Goal: Information Seeking & Learning: Learn about a topic

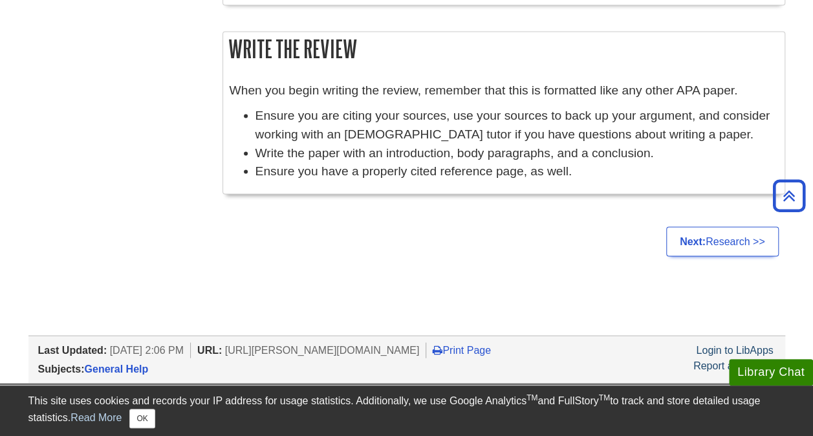
scroll to position [1133, 0]
click at [690, 235] on strong "Next:" at bounding box center [692, 240] width 26 height 11
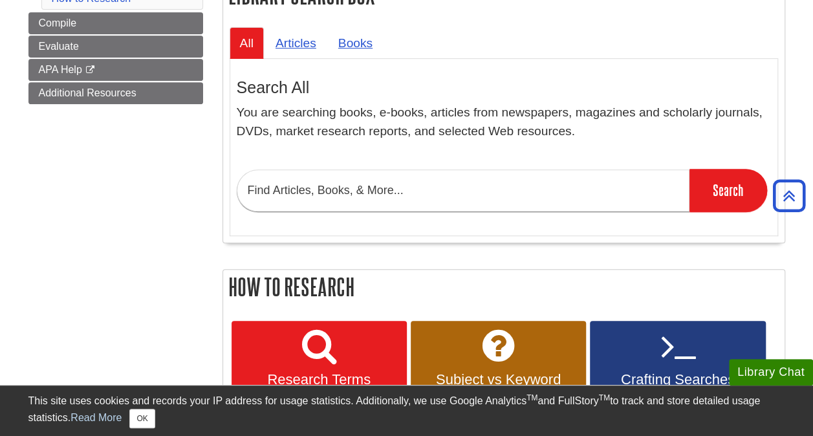
scroll to position [235, 0]
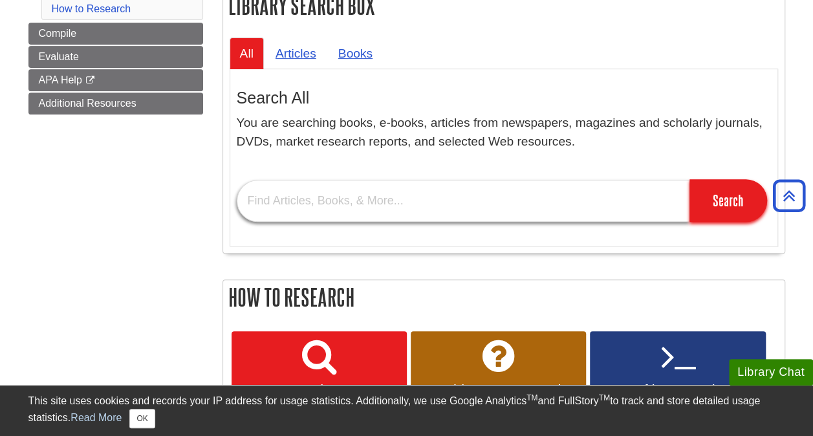
click at [404, 196] on input "text" at bounding box center [463, 201] width 453 height 42
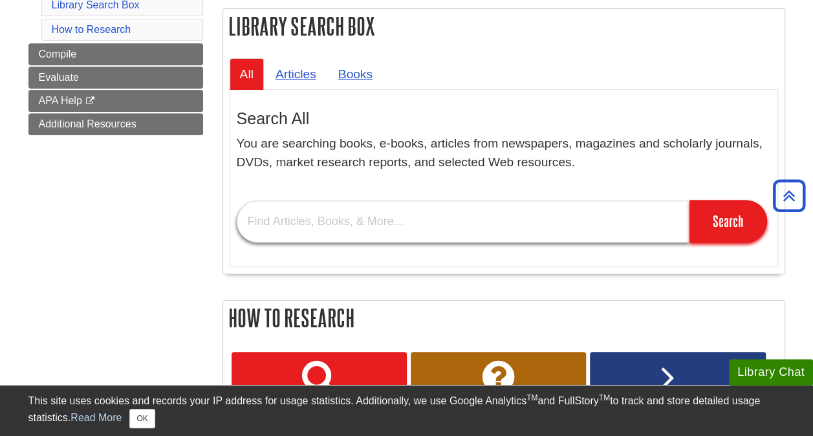
scroll to position [208, 0]
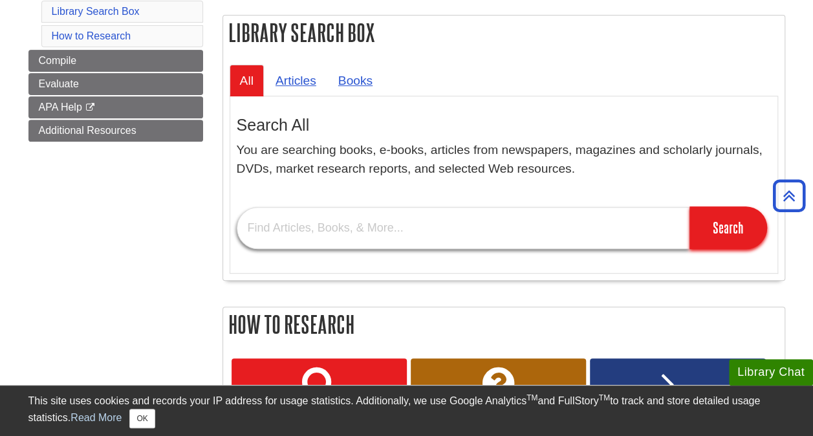
click at [511, 230] on input "text" at bounding box center [463, 228] width 453 height 42
type input "book"
click at [689, 206] on input "Search" at bounding box center [728, 227] width 78 height 43
